Goal: Task Accomplishment & Management: Manage account settings

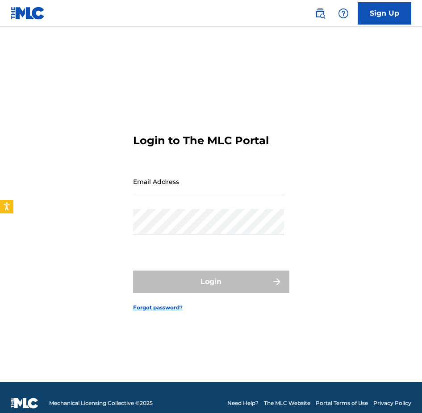
click at [186, 184] on input "Email Address" at bounding box center [208, 181] width 151 height 25
type input "k"
type input "[EMAIL_ADDRESS][DOMAIN_NAME]"
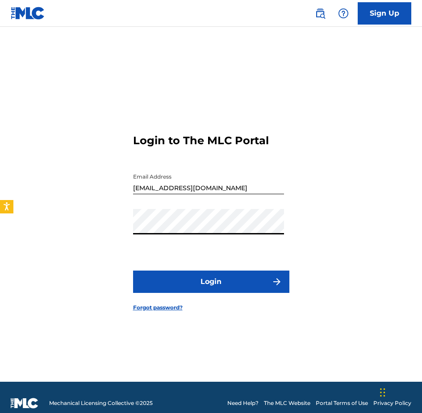
click at [133, 271] on button "Login" at bounding box center [211, 282] width 156 height 22
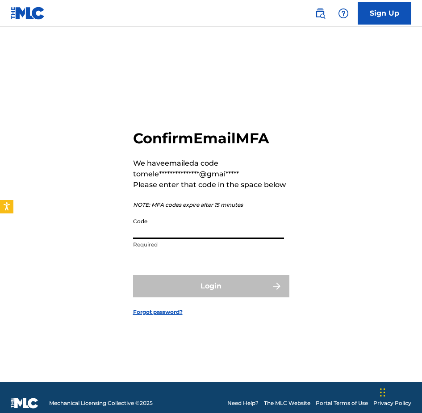
paste input "405987"
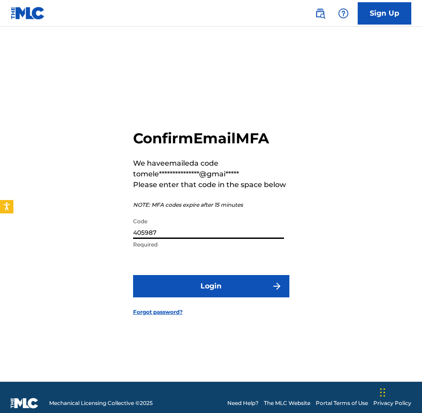
type input "405987"
click at [191, 278] on button "Login" at bounding box center [211, 286] width 156 height 22
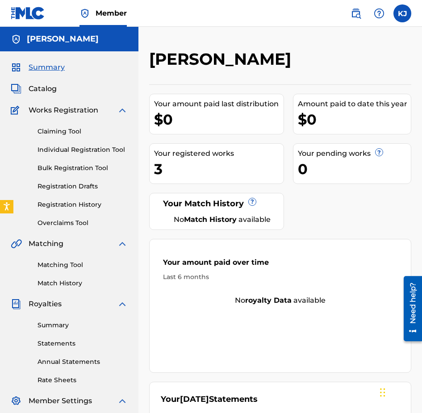
click at [155, 169] on div "3" at bounding box center [219, 169] width 130 height 20
click at [88, 206] on link "Registration History" at bounding box center [83, 204] width 90 height 9
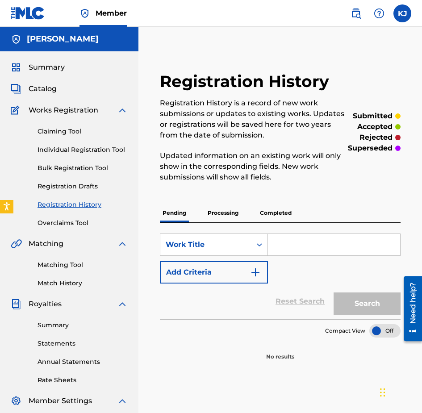
click at [270, 210] on p "Completed" at bounding box center [275, 213] width 37 height 19
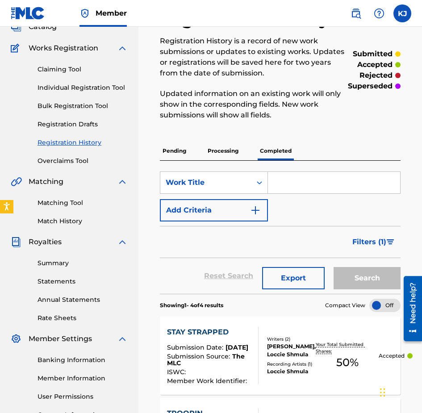
scroll to position [45, 0]
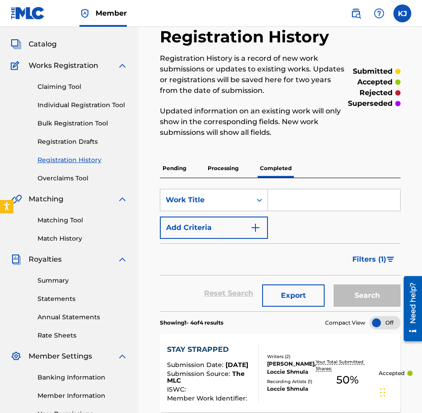
click at [373, 101] on p "superseded" at bounding box center [370, 103] width 45 height 11
click at [373, 102] on p "superseded" at bounding box center [370, 103] width 45 height 11
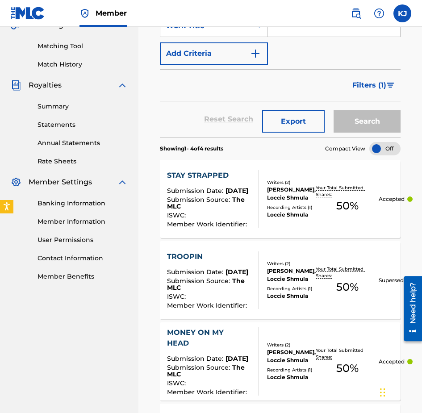
scroll to position [208, 0]
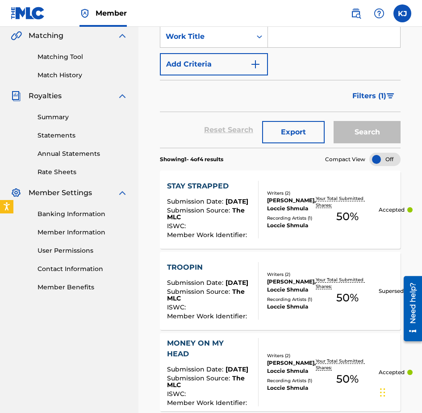
click at [54, 123] on div "Summary Statements Annual Statements Rate Sheets" at bounding box center [69, 138] width 117 height 75
click at [44, 92] on span "Royalties" at bounding box center [45, 96] width 33 height 11
click at [51, 111] on div "Summary Statements Annual Statements Rate Sheets" at bounding box center [69, 138] width 117 height 75
click at [51, 114] on link "Summary" at bounding box center [83, 117] width 90 height 9
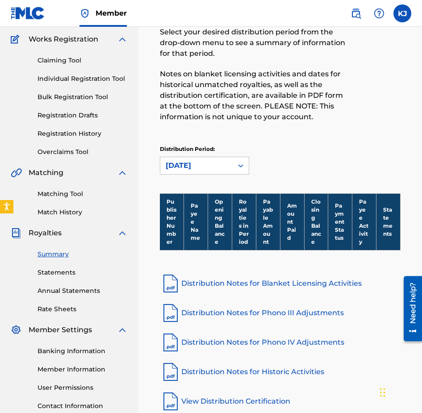
scroll to position [141, 0]
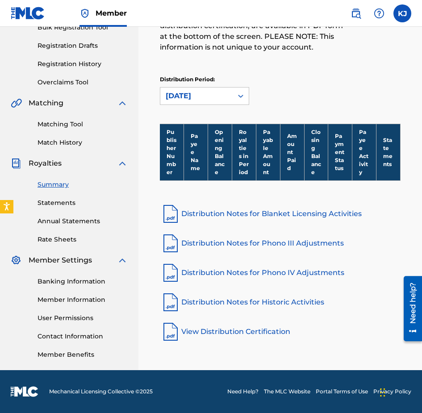
click at [68, 204] on link "Statements" at bounding box center [83, 202] width 90 height 9
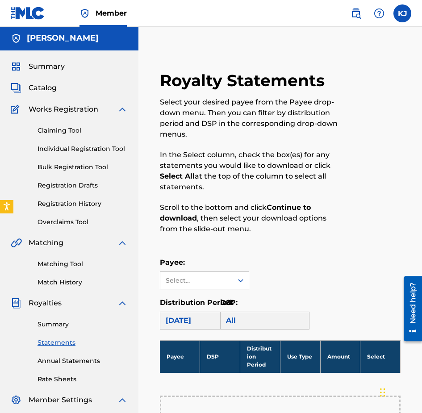
scroll to position [0, 0]
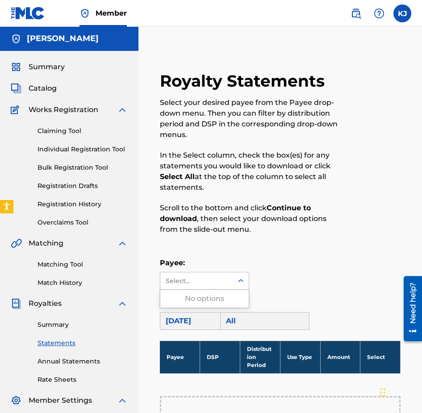
click at [216, 287] on div "Select..." at bounding box center [196, 280] width 72 height 17
drag, startPoint x: 215, startPoint y: 281, endPoint x: 220, endPoint y: 237, distance: 44.5
click at [215, 281] on div "Select..." at bounding box center [196, 280] width 61 height 9
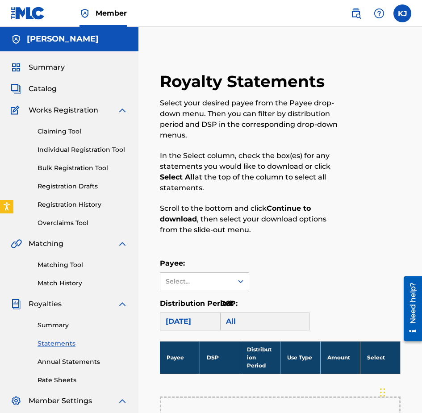
click at [399, 13] on label at bounding box center [403, 13] width 18 height 18
click at [402, 13] on input "[PERSON_NAME] [EMAIL_ADDRESS][DOMAIN_NAME] Notification Preferences Profile Log…" at bounding box center [402, 13] width 0 height 0
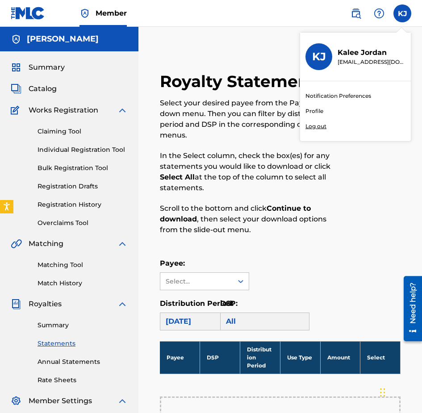
click at [315, 124] on p "Log out" at bounding box center [316, 126] width 21 height 8
click at [402, 13] on input "[PERSON_NAME] [EMAIL_ADDRESS][DOMAIN_NAME] Notification Preferences Profile Log…" at bounding box center [402, 13] width 0 height 0
